Goal: Task Accomplishment & Management: Use online tool/utility

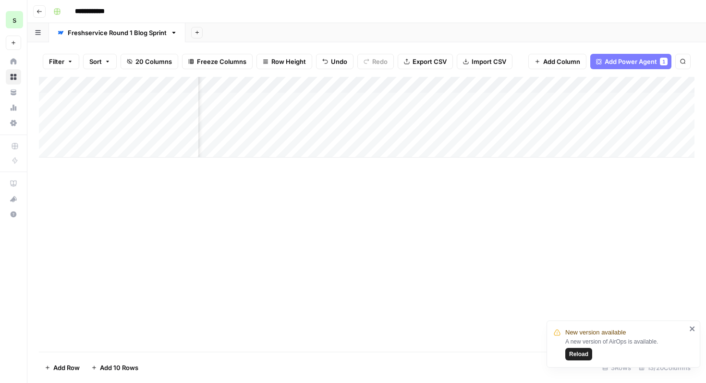
scroll to position [0, 907]
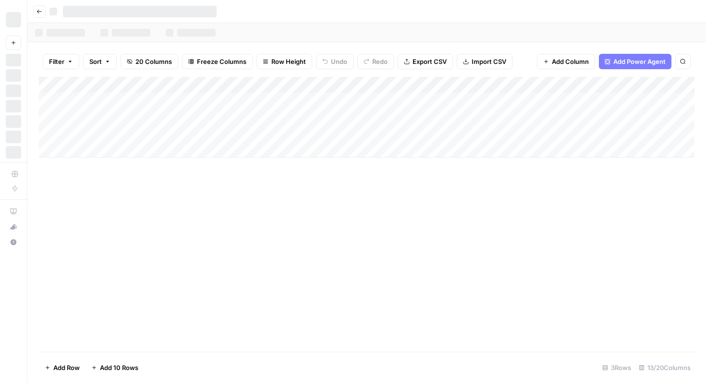
click at [554, 227] on div "Add Column" at bounding box center [366, 214] width 655 height 275
